Goal: Information Seeking & Learning: Learn about a topic

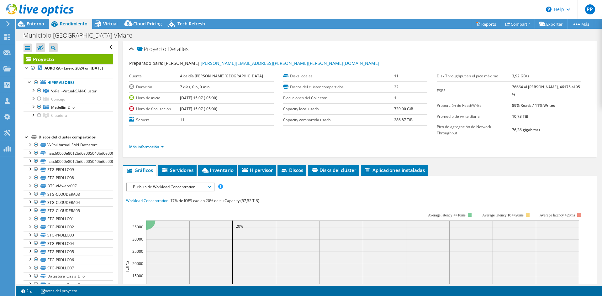
select select "SouthAmerica"
select select "USD"
click at [35, 24] on span "Entorno" at bounding box center [36, 24] width 18 height 6
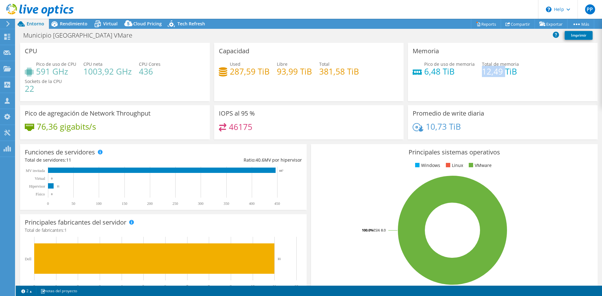
drag, startPoint x: 500, startPoint y: 72, endPoint x: 479, endPoint y: 72, distance: 21.6
click at [482, 72] on h4 "12,49 TiB" at bounding box center [500, 71] width 37 height 7
click at [75, 27] on div "Rendimiento" at bounding box center [70, 24] width 43 height 10
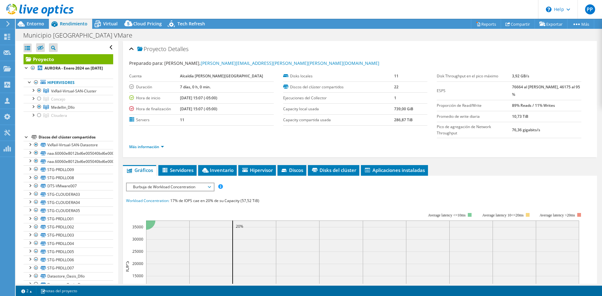
drag, startPoint x: 198, startPoint y: 98, endPoint x: 208, endPoint y: 97, distance: 10.1
click at [208, 97] on tr "Hora de inicio [DATE] 15:07 (-05:00)" at bounding box center [201, 97] width 145 height 11
drag, startPoint x: 198, startPoint y: 107, endPoint x: 219, endPoint y: 108, distance: 21.7
click at [219, 108] on tr "Hora de finalización [DATE] 15:07 (-05:00)" at bounding box center [201, 108] width 145 height 11
click at [57, 94] on span "VxRail-Virtual-SAN-Cluster" at bounding box center [73, 90] width 45 height 5
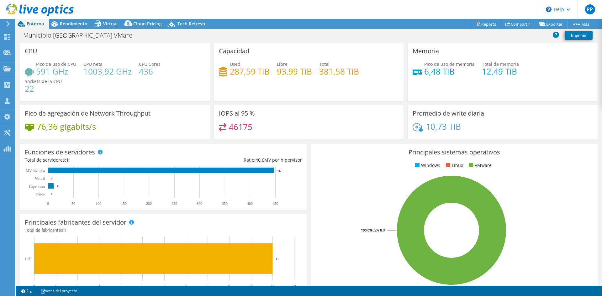
select select "SouthAmerica"
select select "USD"
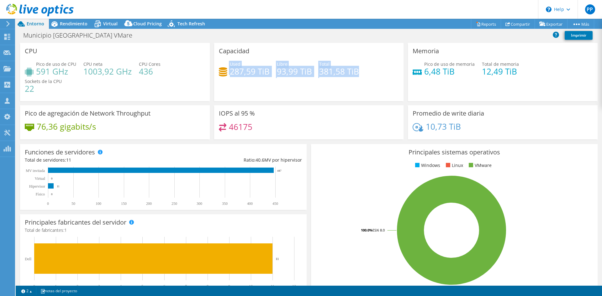
drag, startPoint x: 313, startPoint y: 59, endPoint x: 357, endPoint y: 78, distance: 47.5
click at [357, 78] on div "Capacidad Used 287,59 TiB Libre 93,99 TiB Total 381,58 TiB" at bounding box center [309, 72] width 190 height 58
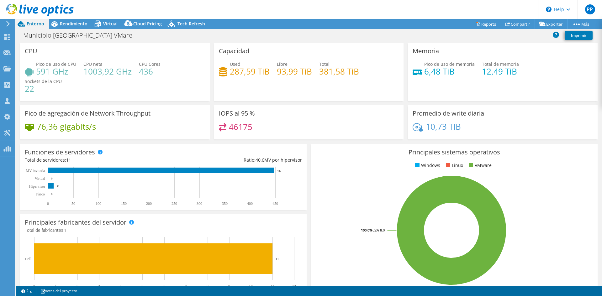
click at [351, 79] on div "Used 287,59 TiB Libre 93,99 TiB Total 381,58 TiB" at bounding box center [309, 71] width 180 height 20
drag, startPoint x: 355, startPoint y: 71, endPoint x: 316, endPoint y: 71, distance: 39.5
click at [316, 71] on div "Used 287,59 TiB Libre 93,99 TiB Total 381,58 TiB" at bounding box center [309, 71] width 180 height 20
click at [98, 21] on icon at bounding box center [98, 22] width 4 height 2
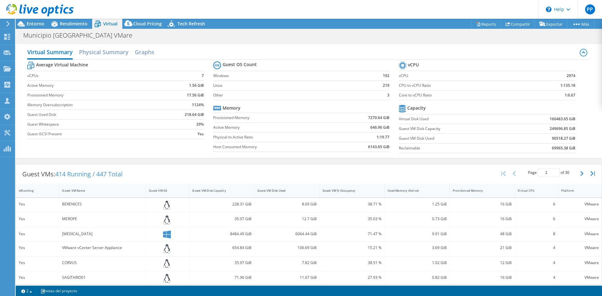
click at [543, 138] on td "90518.27 GiB" at bounding box center [543, 139] width 65 height 10
click at [81, 24] on span "Rendimiento" at bounding box center [74, 24] width 28 height 6
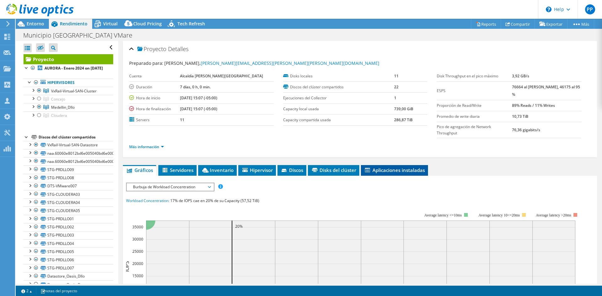
click at [416, 168] on span "Aplicaciones instaladas" at bounding box center [394, 170] width 61 height 6
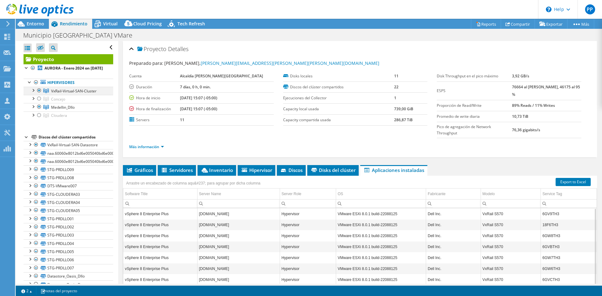
click at [31, 93] on div at bounding box center [33, 90] width 6 height 6
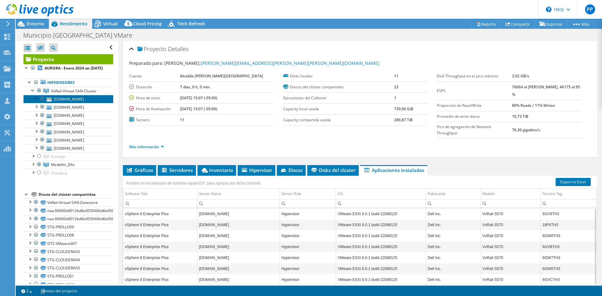
click at [63, 103] on link "[DOMAIN_NAME]" at bounding box center [69, 99] width 90 height 8
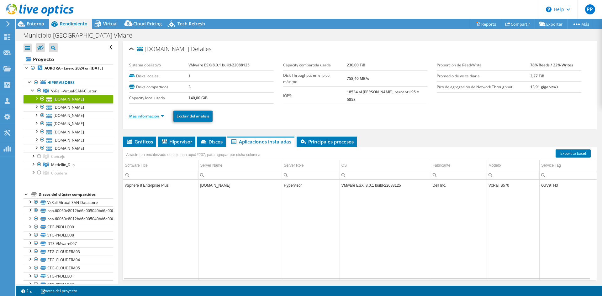
click at [157, 115] on link "Más información" at bounding box center [146, 115] width 35 height 5
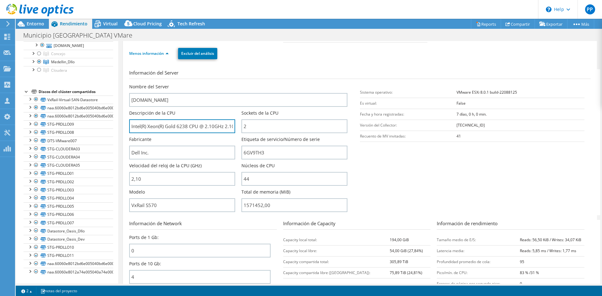
scroll to position [0, 13]
drag, startPoint x: 132, startPoint y: 124, endPoint x: 266, endPoint y: 116, distance: 134.1
click at [266, 84] on div "Nombre del Server hpcvmware07.medellin.gov.co Descripción de la CPU Intel(R) Xe…" at bounding box center [241, 84] width 224 height 0
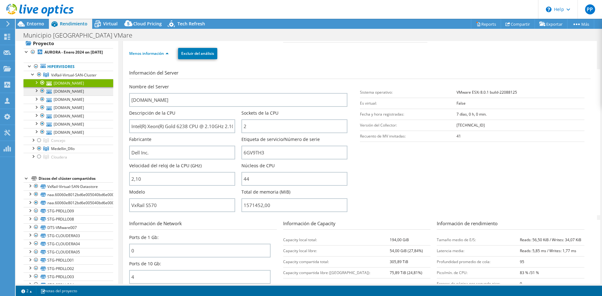
scroll to position [14, 0]
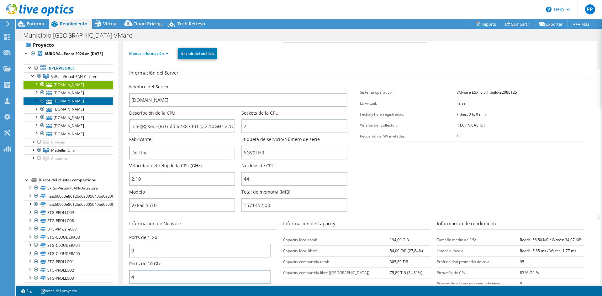
click at [59, 105] on link "[DOMAIN_NAME]" at bounding box center [69, 101] width 90 height 8
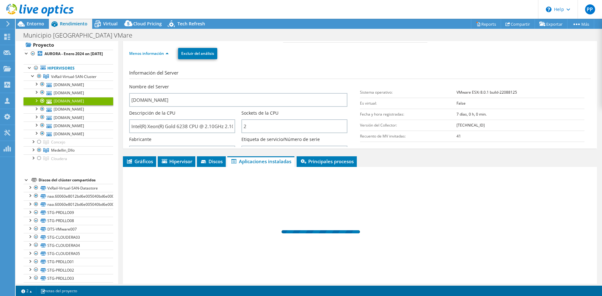
scroll to position [19, 0]
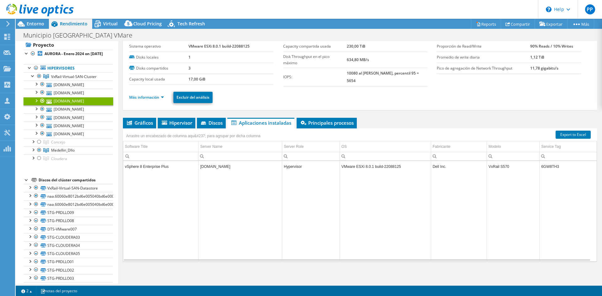
click at [143, 94] on li "Más información" at bounding box center [148, 97] width 39 height 7
click at [143, 95] on link "Más información" at bounding box center [146, 97] width 35 height 5
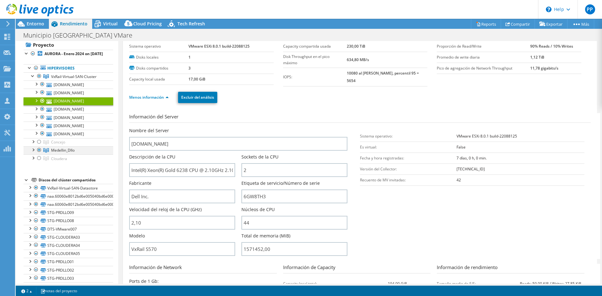
click at [33, 153] on div at bounding box center [33, 149] width 6 height 6
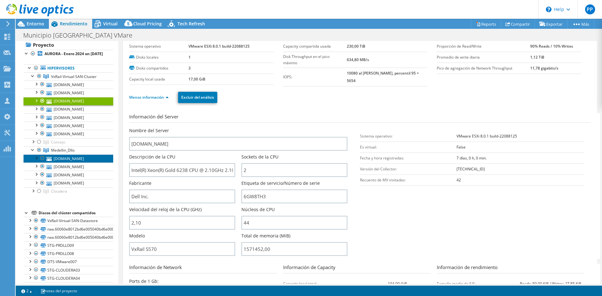
click at [78, 163] on link "[DOMAIN_NAME]" at bounding box center [69, 159] width 90 height 8
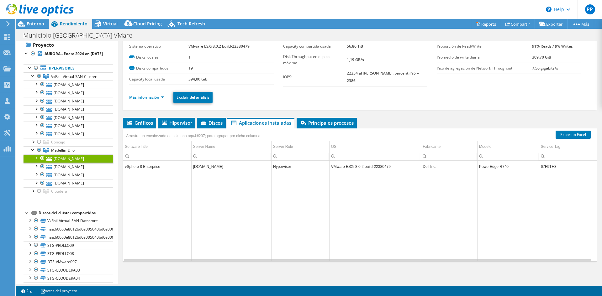
click at [150, 101] on ul "Más información Excluir del análisis" at bounding box center [360, 96] width 462 height 13
click at [150, 97] on link "Más información" at bounding box center [146, 97] width 35 height 5
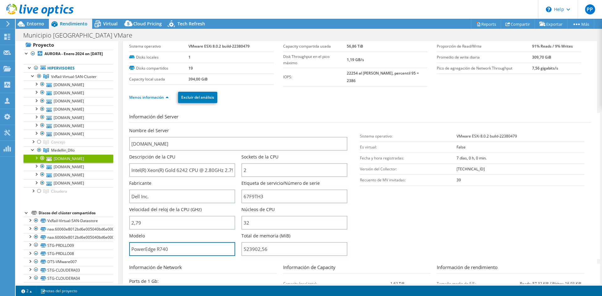
drag, startPoint x: 172, startPoint y: 247, endPoint x: 121, endPoint y: 249, distance: 51.5
click at [121, 249] on div "vmware008.medellin.gov.co Detalles Sistema operativo VMware ESXi 8.0.2 build-22…" at bounding box center [359, 296] width 483 height 548
